Goal: Find specific page/section: Find specific page/section

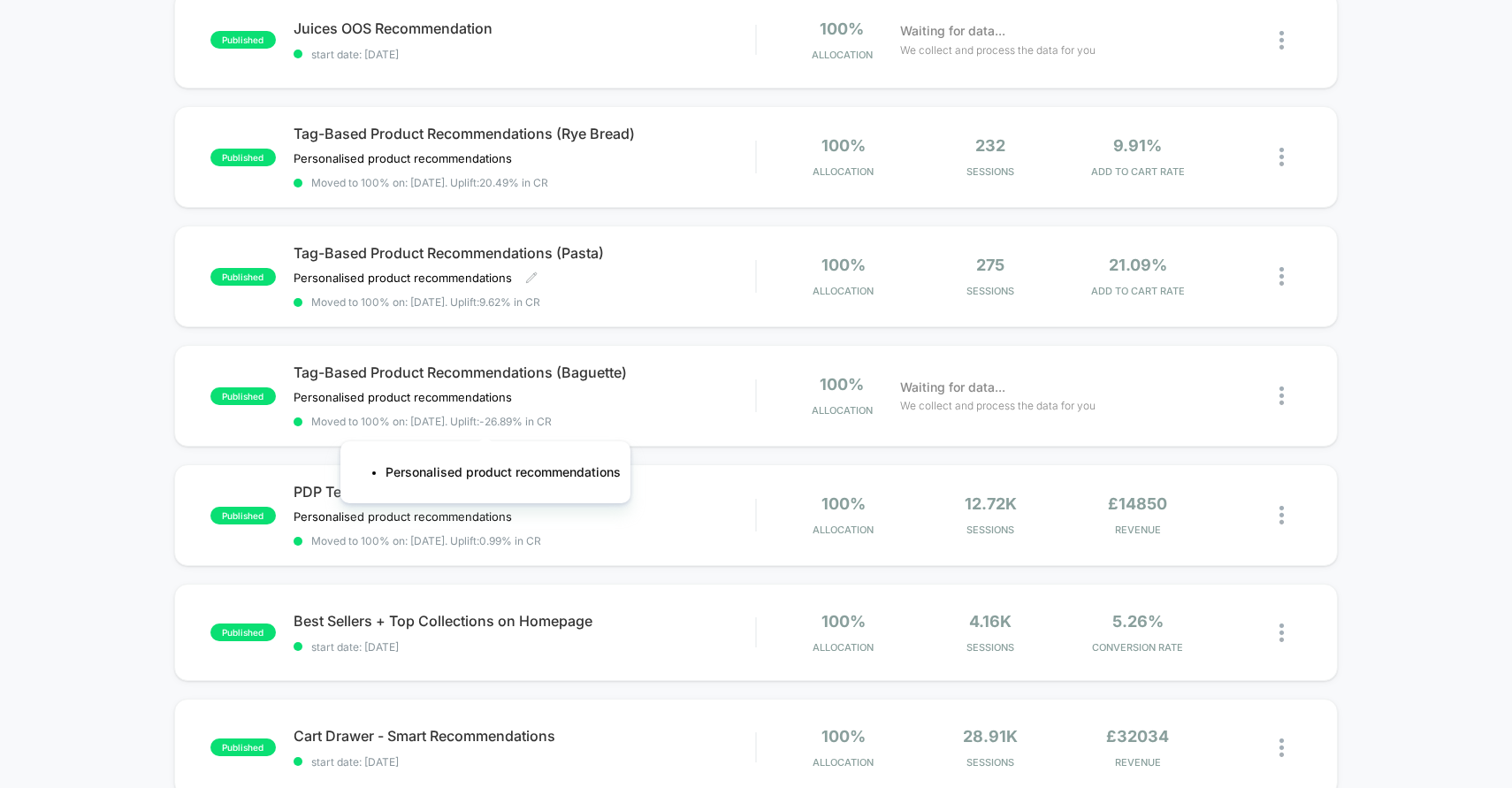
scroll to position [319, 0]
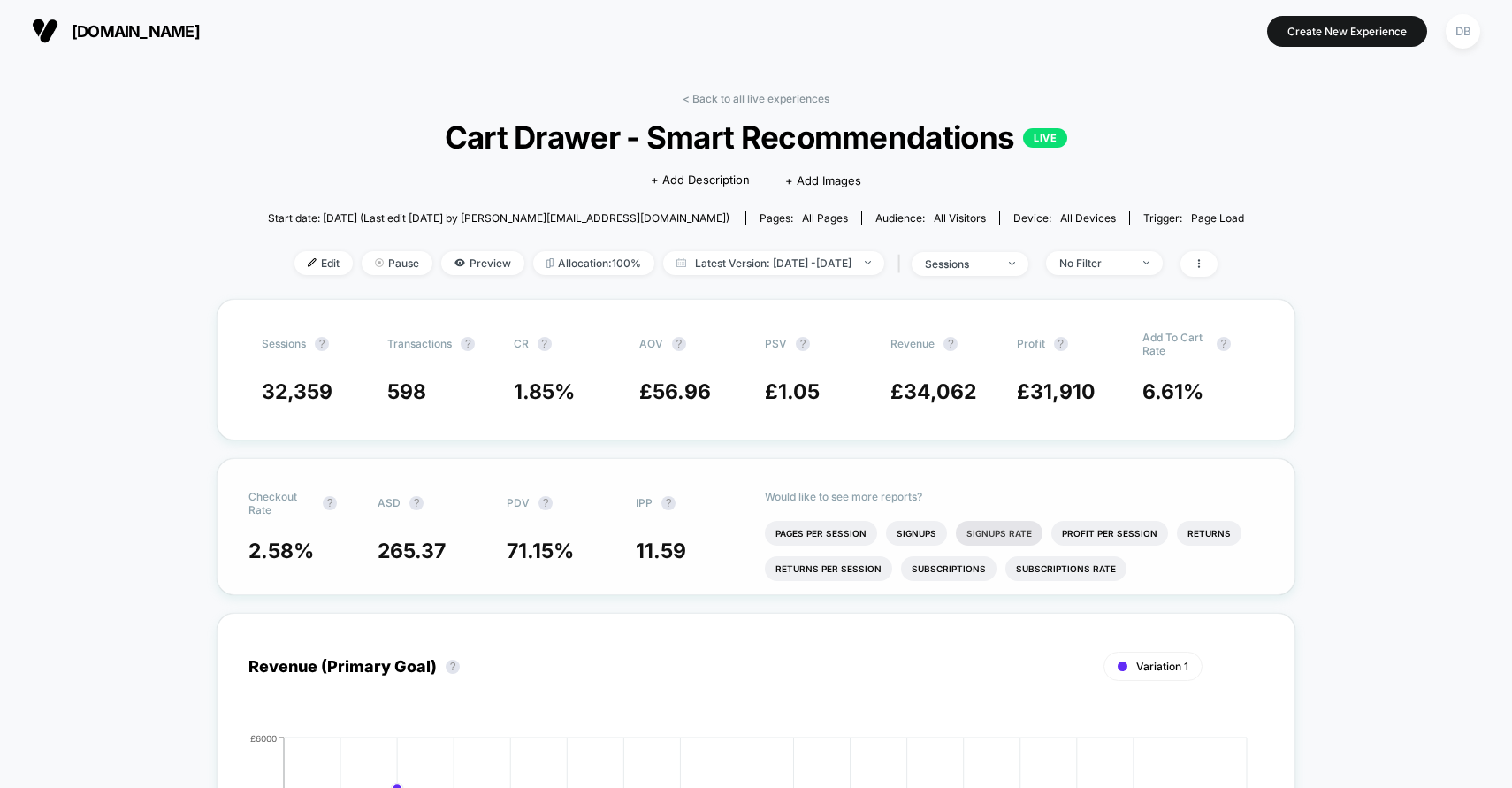
scroll to position [5, 0]
click at [1218, 267] on span at bounding box center [1199, 264] width 37 height 26
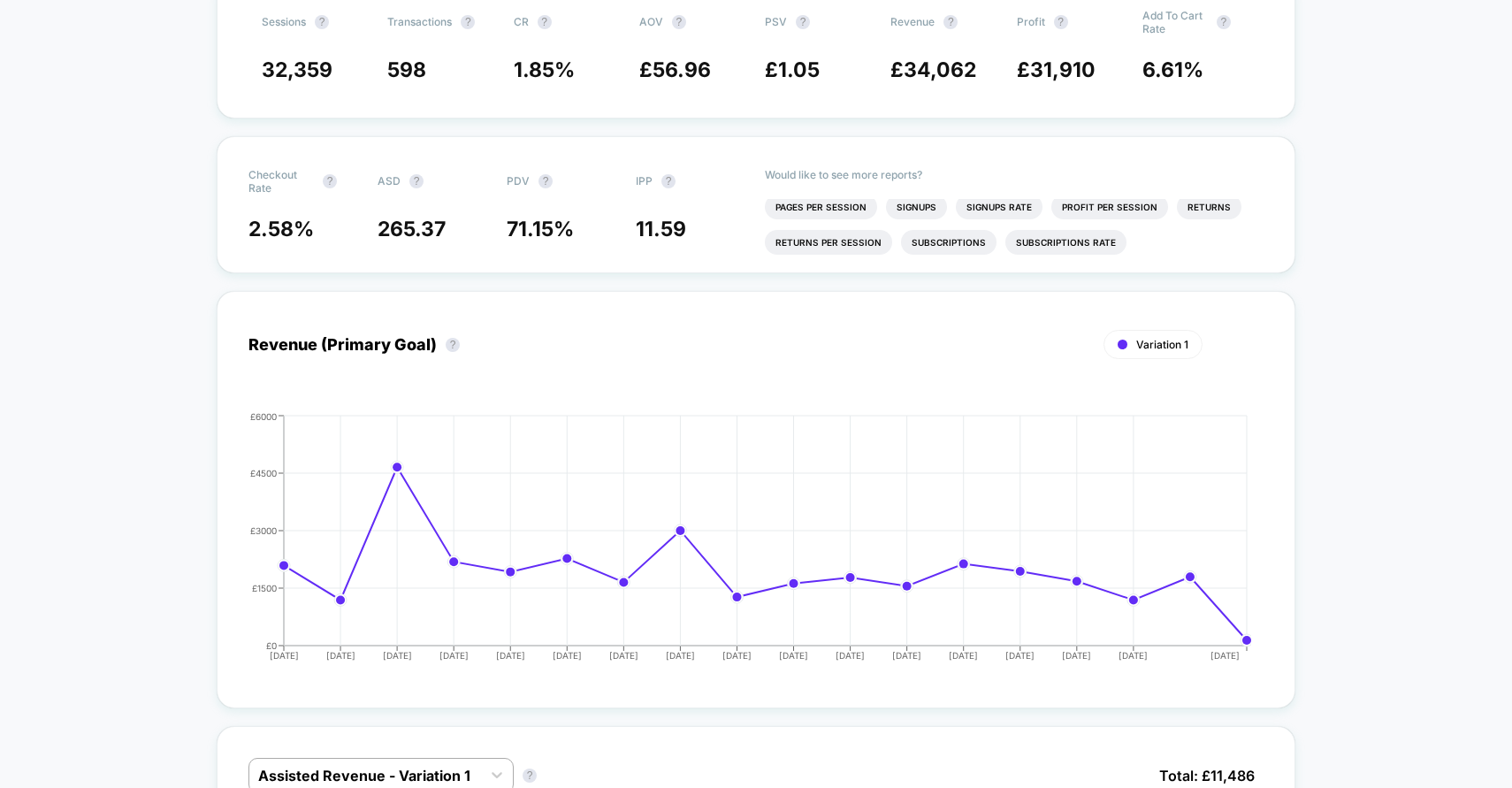
scroll to position [0, 0]
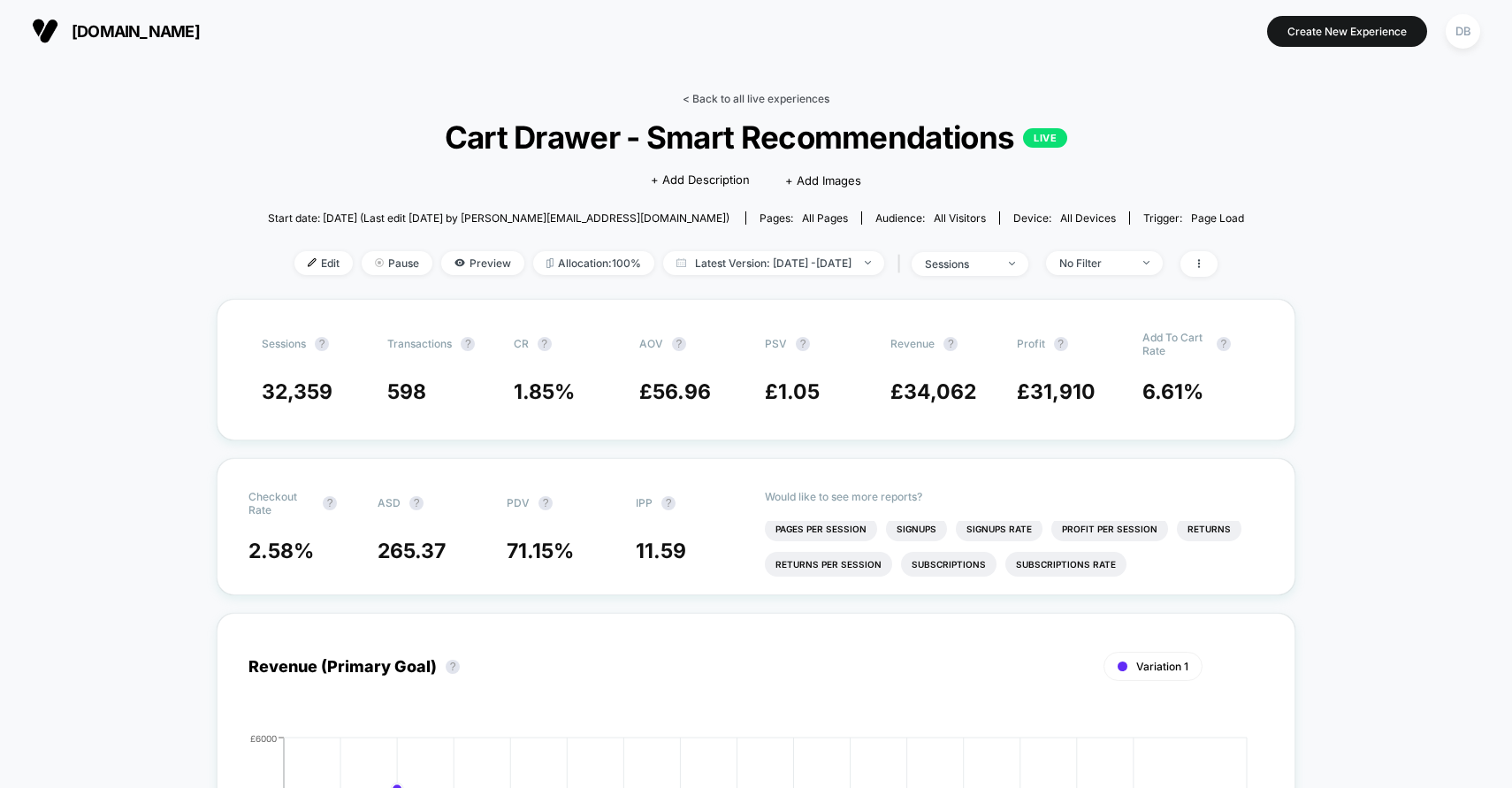
click at [685, 102] on link "< Back to all live experiences" at bounding box center [756, 99] width 147 height 14
